Goal: Task Accomplishment & Management: Manage account settings

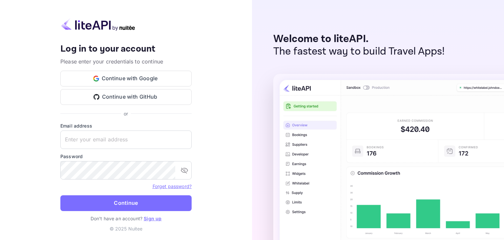
click at [130, 157] on label "Password" at bounding box center [125, 156] width 131 height 7
click at [135, 147] on input "text" at bounding box center [125, 139] width 131 height 18
click at [146, 141] on input "text" at bounding box center [125, 139] width 131 height 18
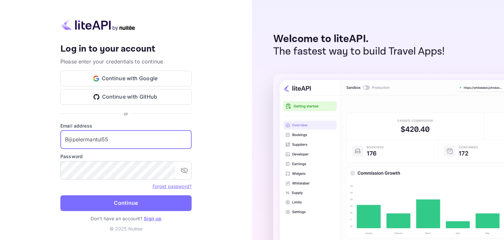
type input "Bijipelermantul55"
click at [149, 138] on input "Bijipelermantul55" at bounding box center [125, 139] width 131 height 18
type input "[EMAIL_ADDRESS][DOMAIN_NAME]"
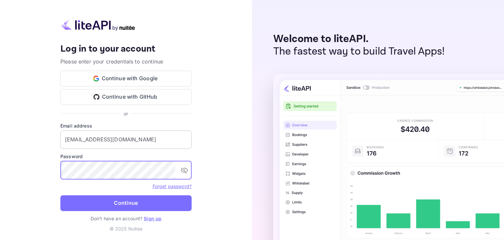
click at [60, 195] on button "Continue" at bounding box center [125, 203] width 131 height 16
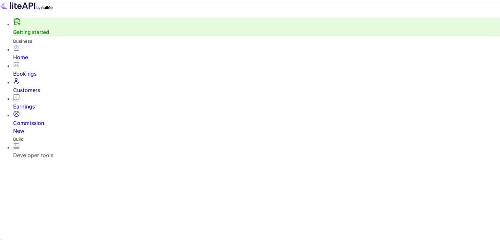
scroll to position [102, 123]
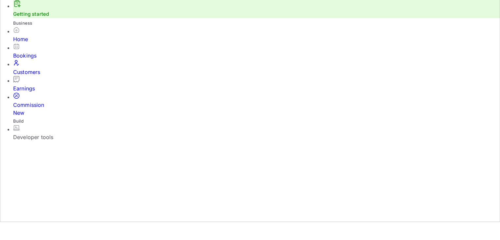
scroll to position [19, 0]
